Goal: Complete application form

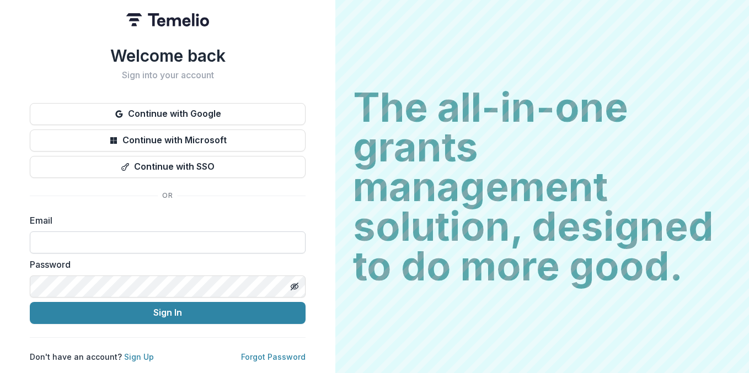
click at [87, 235] on input at bounding box center [168, 243] width 276 height 22
type input "**********"
click at [325, 323] on div "**********" at bounding box center [167, 186] width 335 height 373
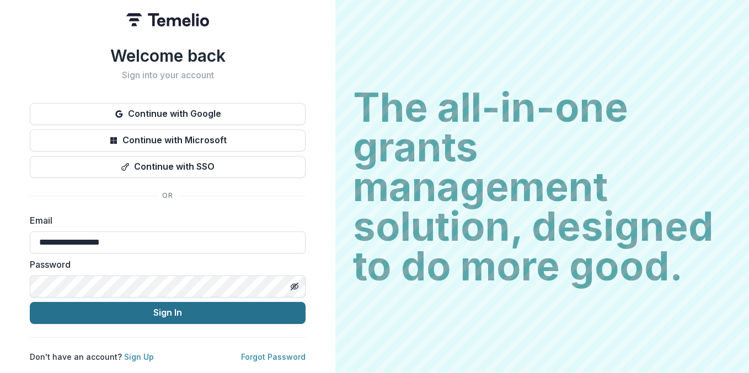
click at [212, 305] on button "Sign In" at bounding box center [168, 313] width 276 height 22
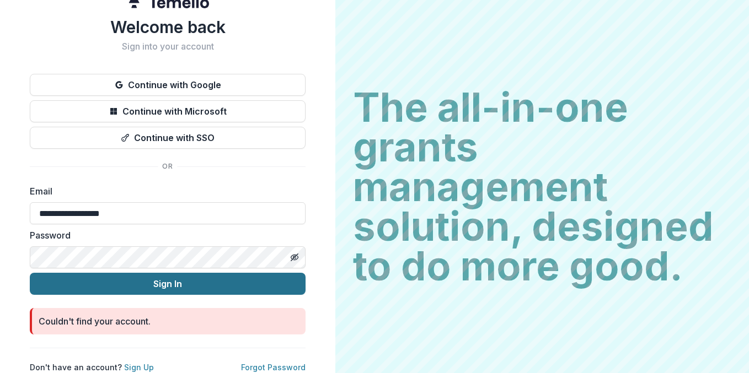
scroll to position [27, 0]
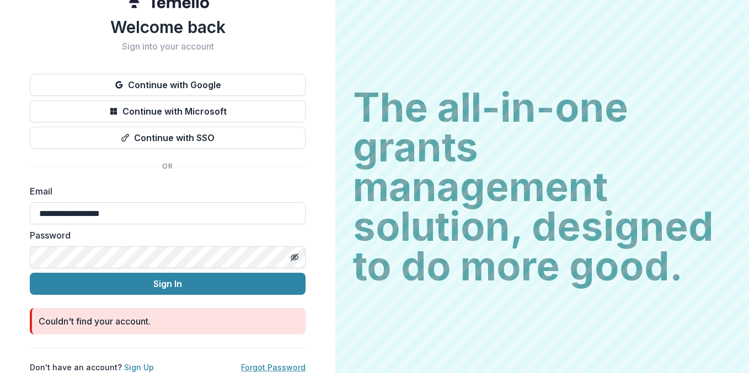
click at [271, 363] on link "Forgot Password" at bounding box center [273, 367] width 65 height 9
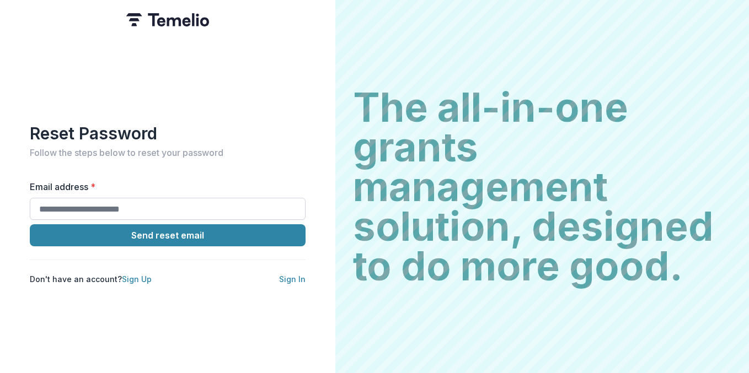
click at [119, 211] on input "Email address *" at bounding box center [168, 209] width 276 height 22
type input "**********"
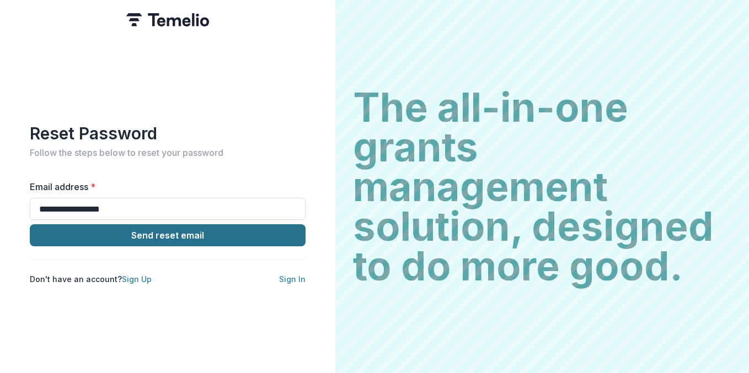
click at [98, 230] on button "Send reset email" at bounding box center [168, 235] width 276 height 22
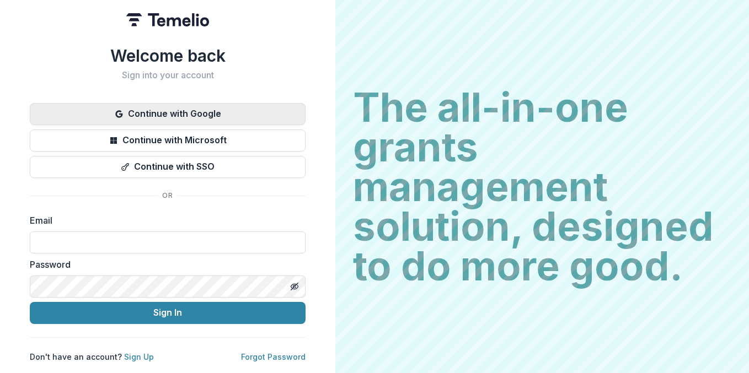
click at [222, 111] on button "Continue with Google" at bounding box center [168, 114] width 276 height 22
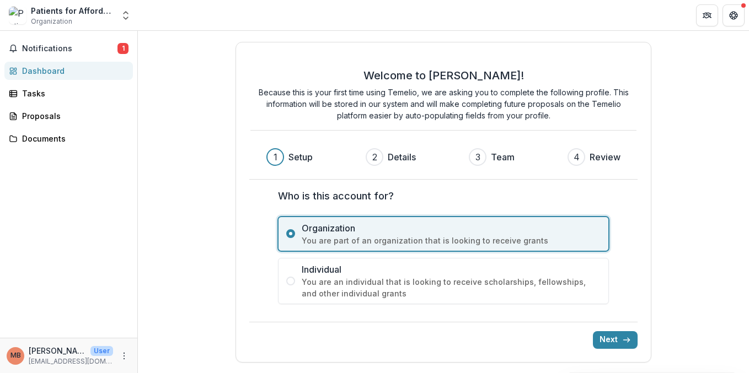
click at [625, 339] on icon "submit" at bounding box center [626, 340] width 9 height 9
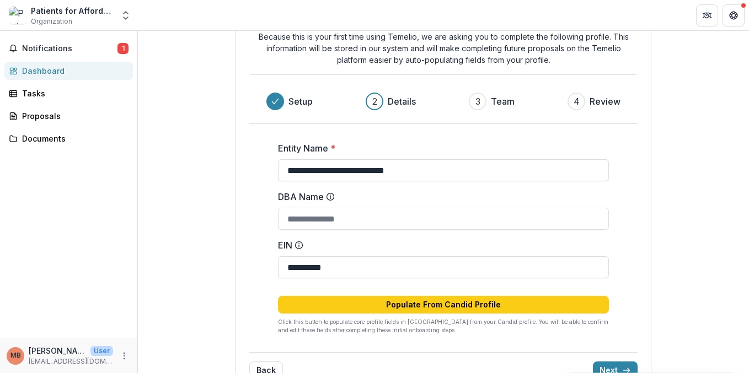
scroll to position [82, 0]
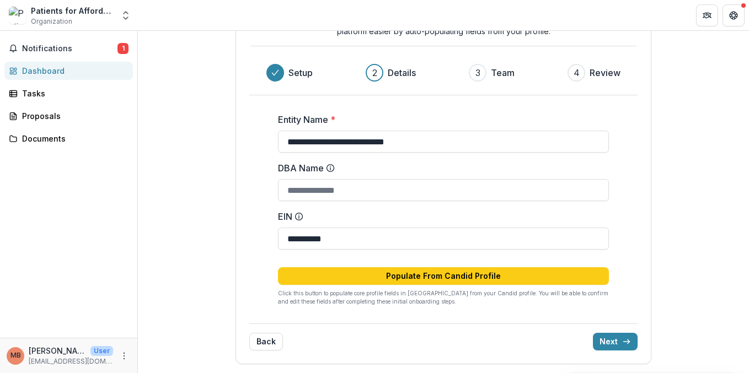
drag, startPoint x: 65, startPoint y: 360, endPoint x: 82, endPoint y: 357, distance: 17.3
click at [65, 360] on p "[EMAIL_ADDRESS][DOMAIN_NAME]" at bounding box center [71, 362] width 84 height 10
click at [50, 121] on div "Proposals" at bounding box center [73, 116] width 102 height 12
click at [55, 77] on link "Dashboard" at bounding box center [68, 71] width 129 height 18
click at [341, 192] on input "DBA Name" at bounding box center [443, 190] width 331 height 22
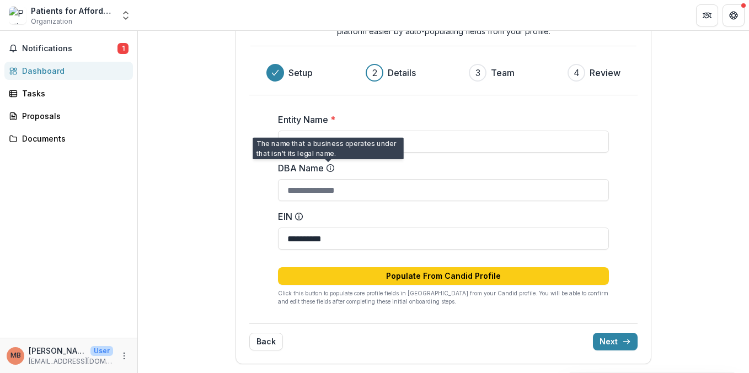
click at [330, 170] on icon at bounding box center [330, 168] width 9 height 9
click at [330, 179] on input "DBA Name" at bounding box center [443, 190] width 331 height 22
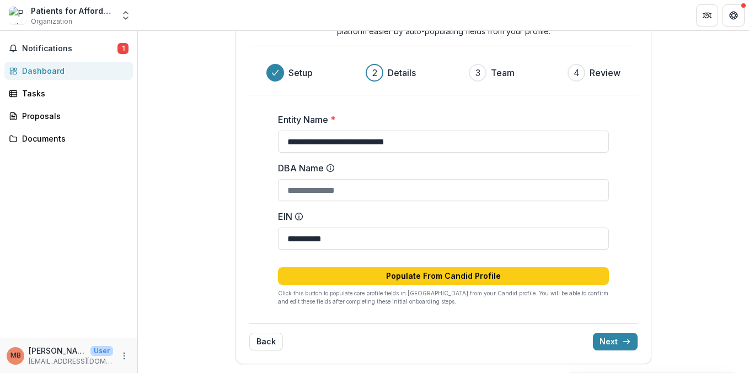
click at [330, 167] on icon at bounding box center [330, 166] width 1 height 1
click at [328, 179] on input "DBA Name" at bounding box center [443, 190] width 331 height 22
click at [330, 167] on icon at bounding box center [330, 166] width 1 height 1
click at [328, 179] on input "DBA Name" at bounding box center [443, 190] width 331 height 22
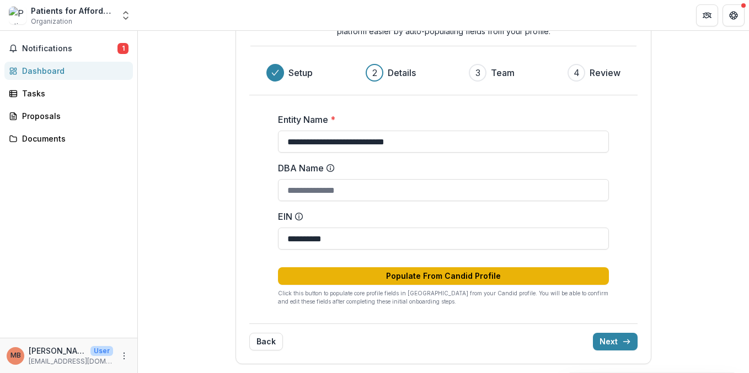
click at [422, 276] on button "Populate From Candid Profile" at bounding box center [443, 276] width 331 height 18
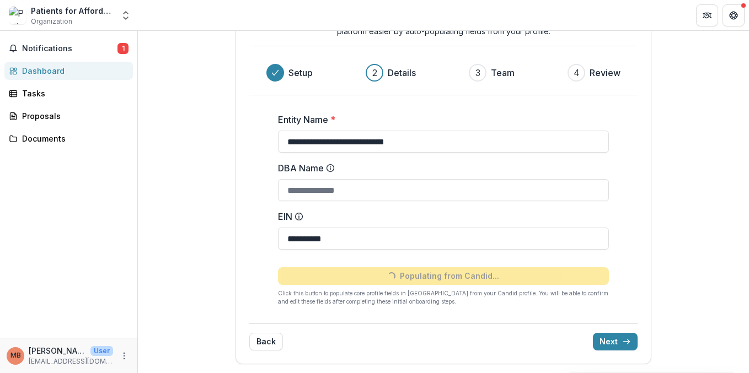
type input "**********"
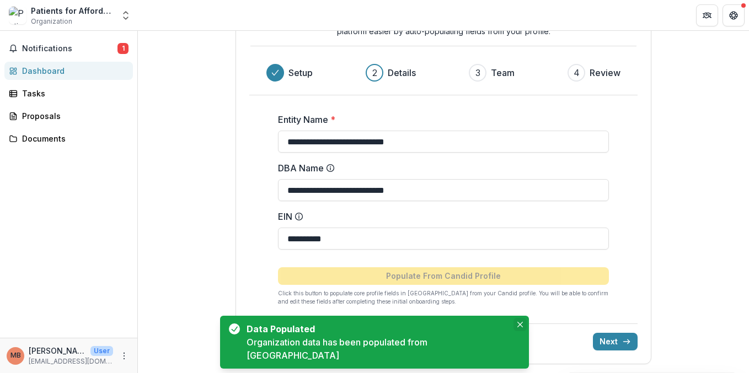
click at [517, 328] on icon "Close" at bounding box center [520, 325] width 6 height 6
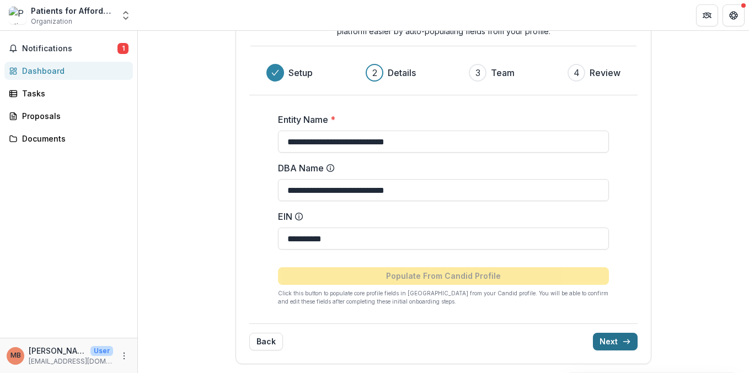
click at [604, 344] on button "Next" at bounding box center [615, 342] width 45 height 18
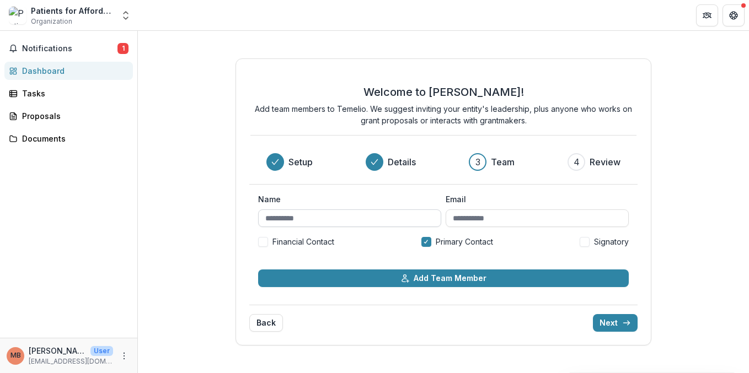
click at [304, 219] on input "Name" at bounding box center [349, 219] width 183 height 18
type input "******"
